Goal: Information Seeking & Learning: Learn about a topic

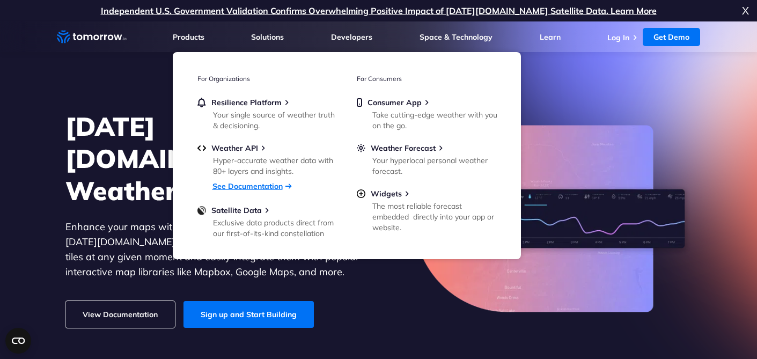
click at [235, 187] on link "See Documentation" at bounding box center [248, 186] width 70 height 10
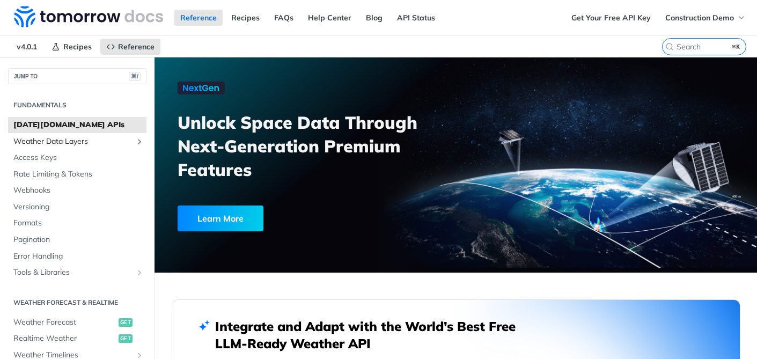
click at [80, 141] on span "Weather Data Layers" at bounding box center [72, 141] width 119 height 11
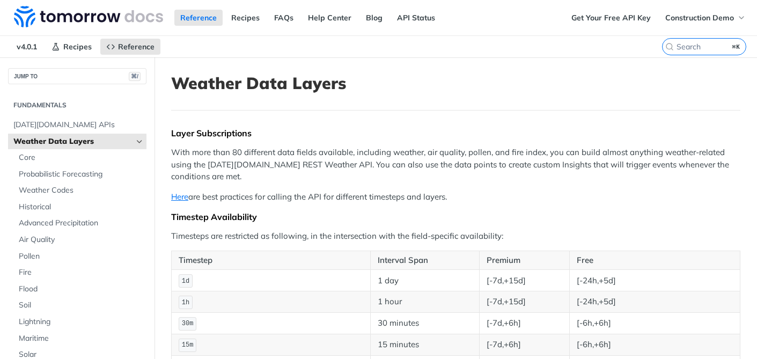
click at [66, 165] on ul "Core Probabilistic Forecasting Weather Codes Historical Advanced Precipitation …" at bounding box center [79, 280] width 133 height 263
click at [58, 158] on span "Core" at bounding box center [81, 157] width 125 height 11
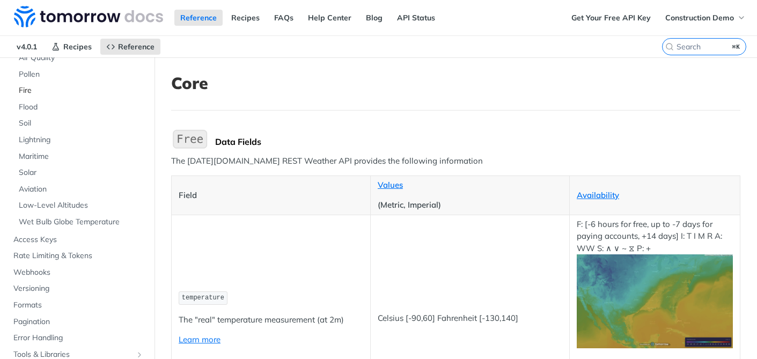
scroll to position [214, 0]
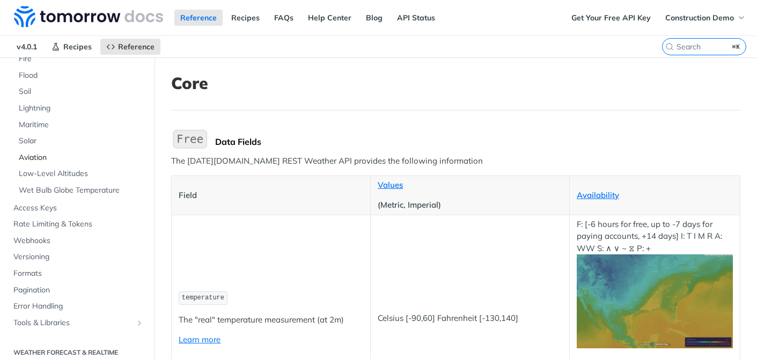
click at [62, 160] on span "Aviation" at bounding box center [81, 157] width 125 height 11
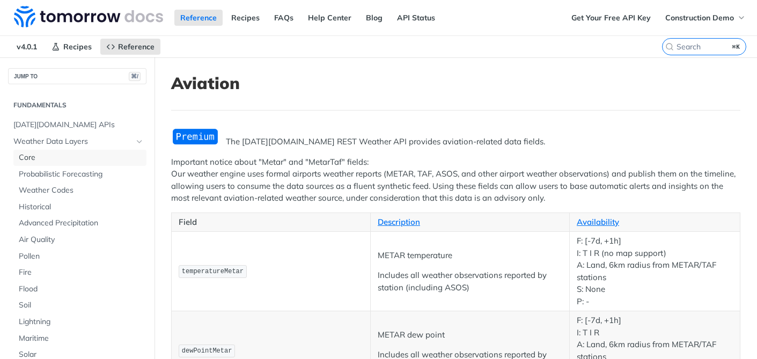
click at [111, 158] on span "Core" at bounding box center [81, 157] width 125 height 11
